Goal: Information Seeking & Learning: Learn about a topic

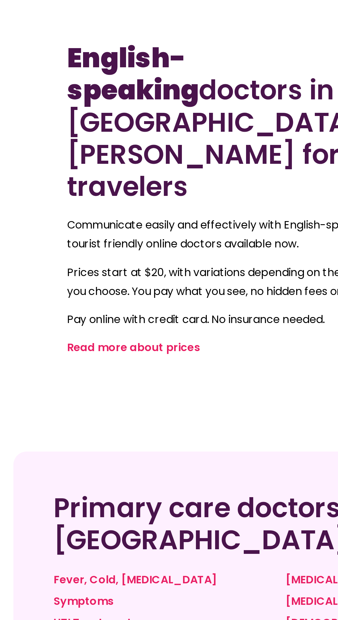
click at [126, 619] on link "Ear Infection Treatment" at bounding box center [150, 623] width 56 height 7
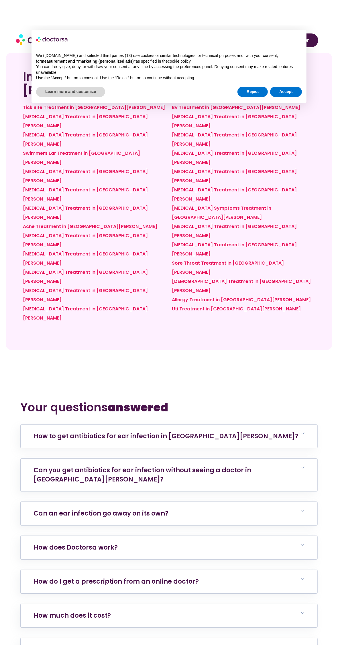
scroll to position [1725, 0]
